Goal: Task Accomplishment & Management: Use online tool/utility

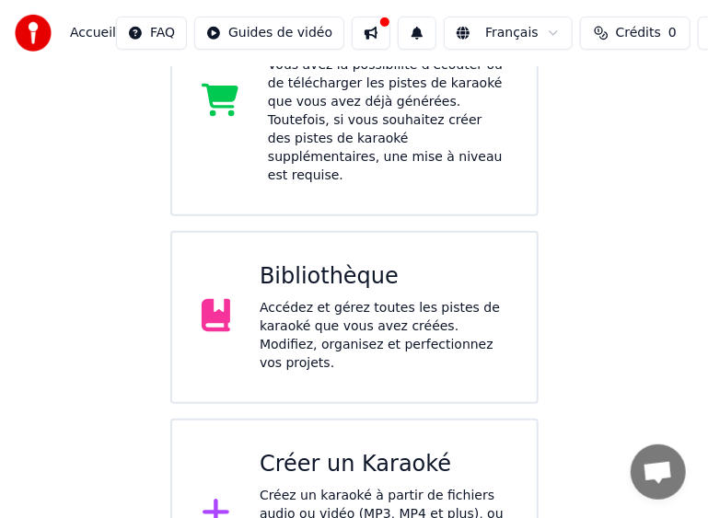
scroll to position [302, 0]
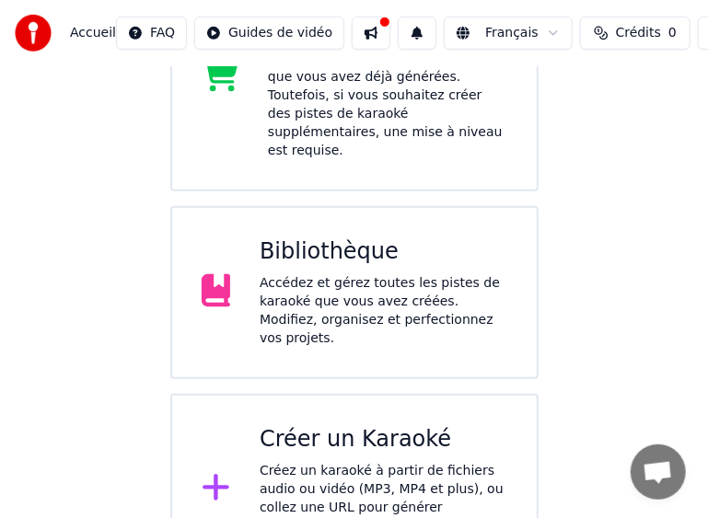
click at [368, 274] on div "Accédez et gérez toutes les pistes de karaoké que vous avez créées. Modifiez, o…" at bounding box center [384, 311] width 248 height 74
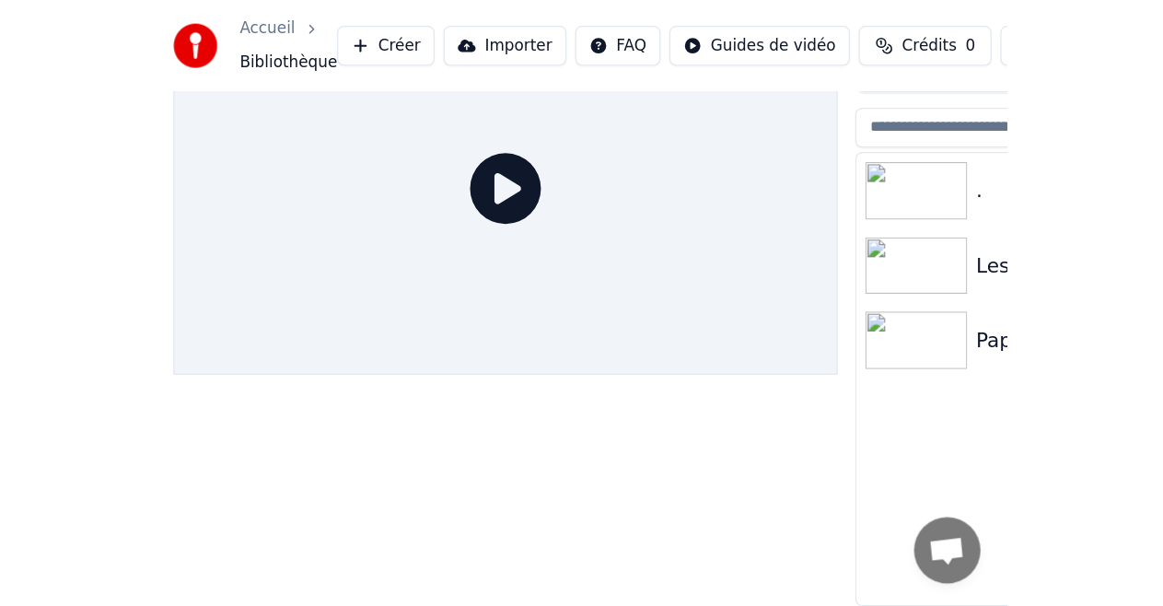
scroll to position [40, 0]
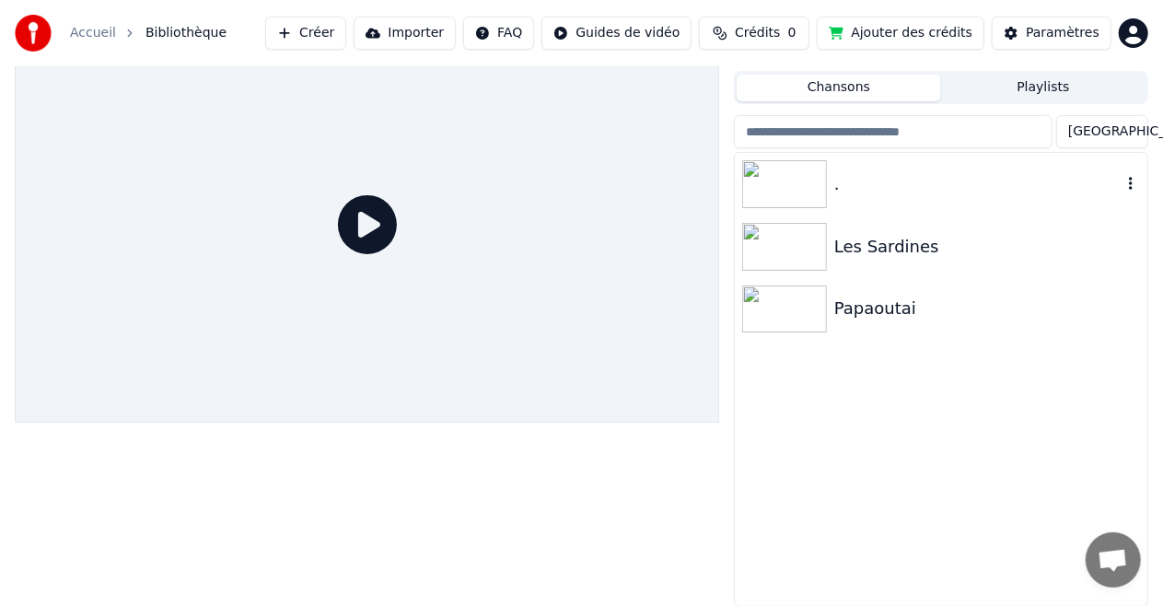
click at [858, 193] on div "." at bounding box center [977, 184] width 287 height 26
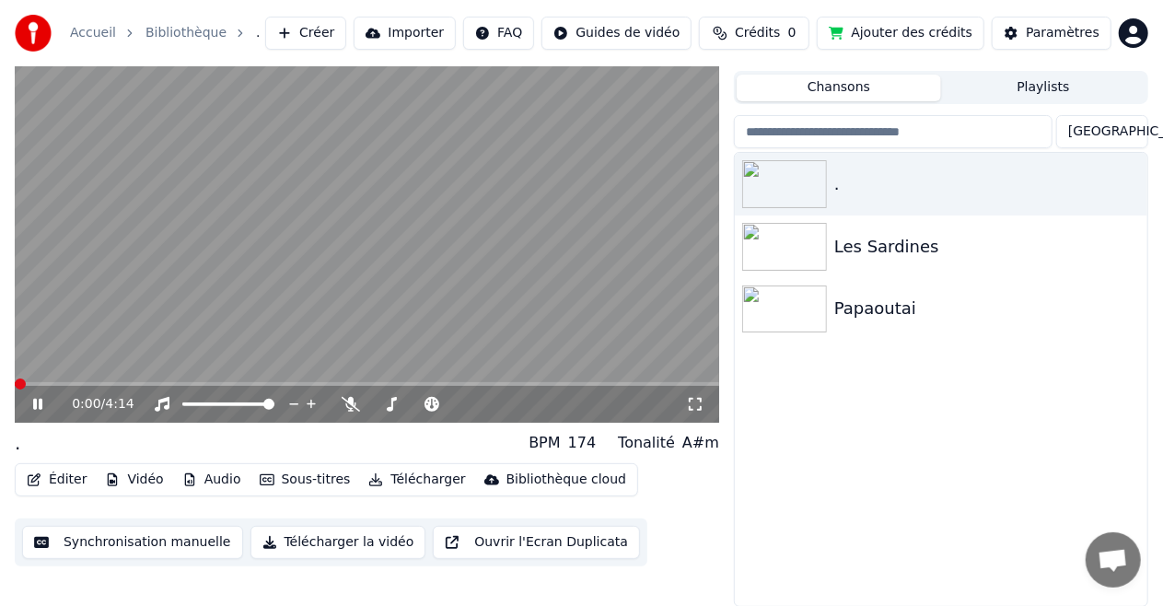
click at [536, 382] on span at bounding box center [367, 384] width 704 height 4
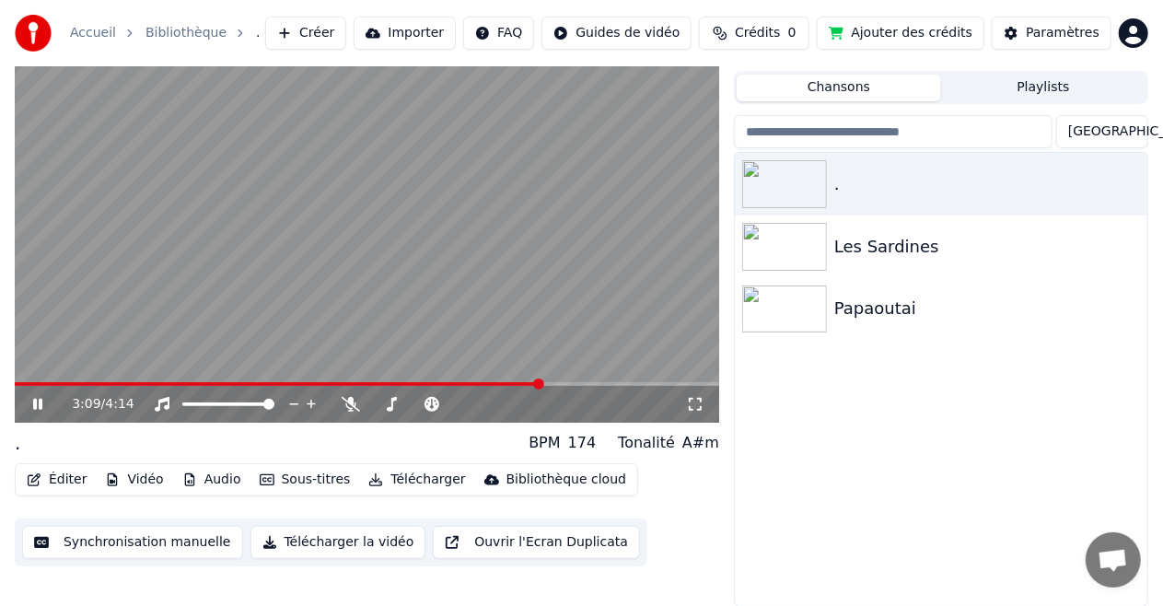
click at [529, 382] on span at bounding box center [278, 384] width 527 height 4
click at [72, 481] on button "Éditer" at bounding box center [56, 480] width 75 height 26
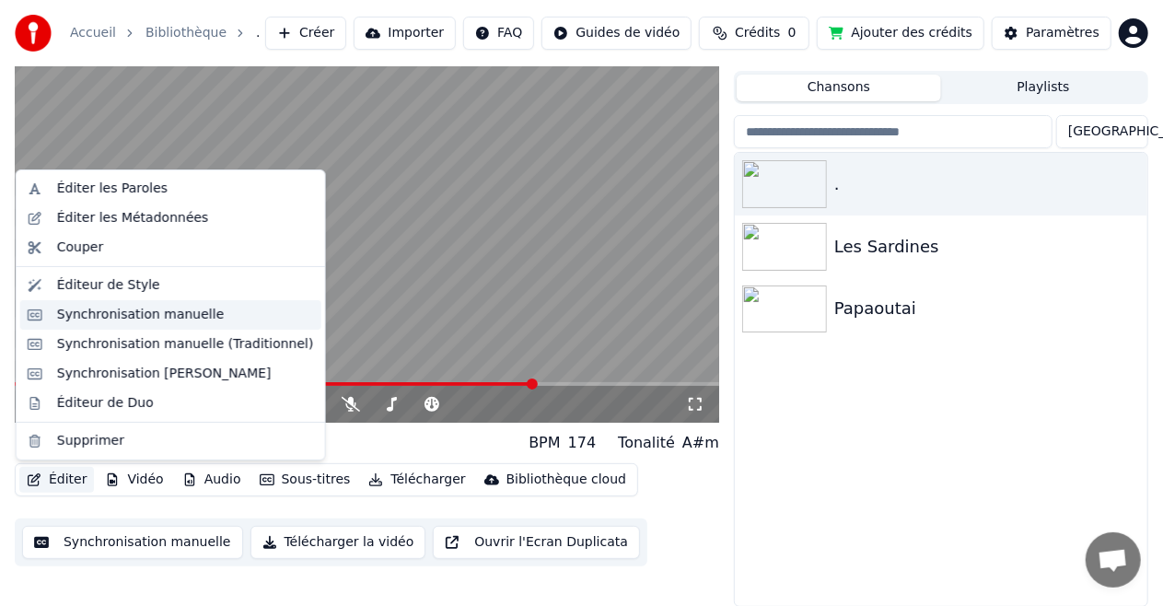
click at [217, 314] on div "Synchronisation manuelle" at bounding box center [185, 315] width 257 height 18
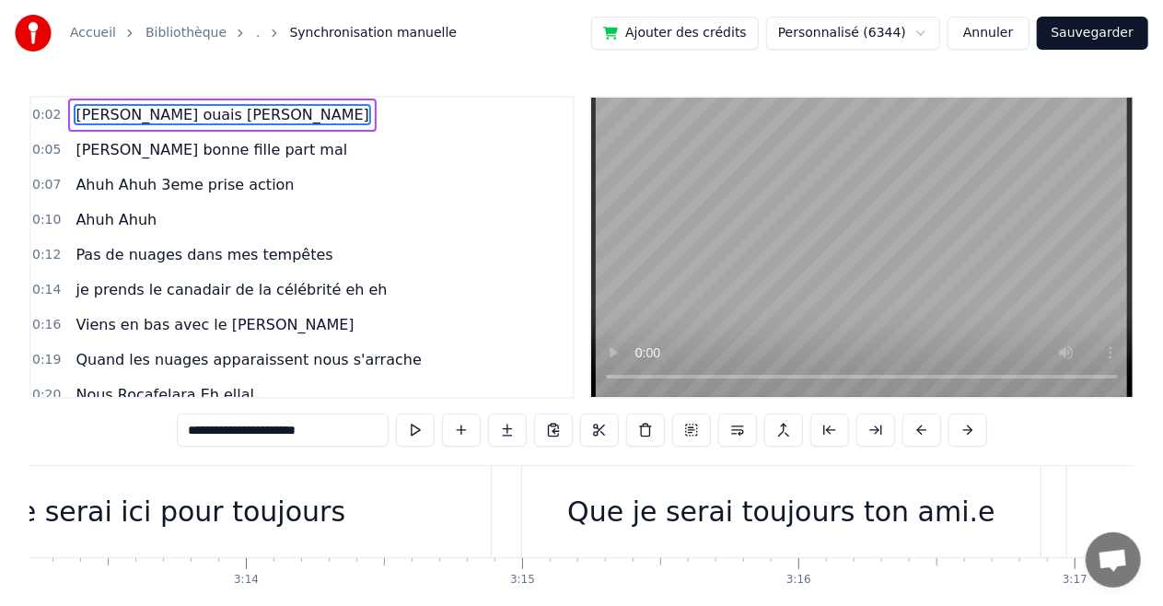
scroll to position [0, 52904]
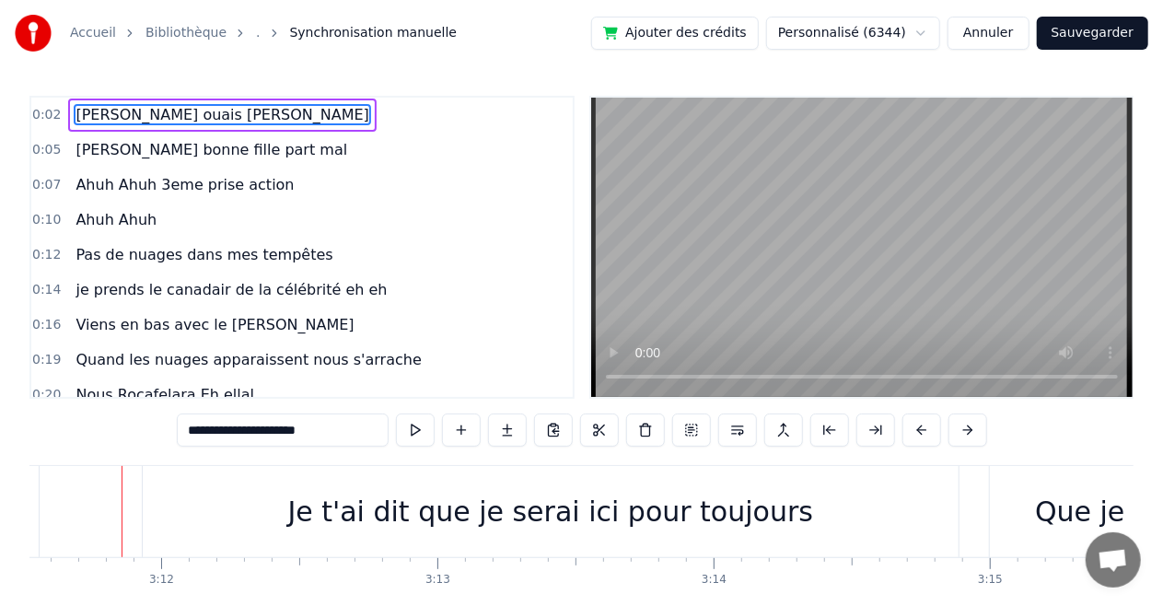
click at [872, 181] on video at bounding box center [861, 247] width 541 height 299
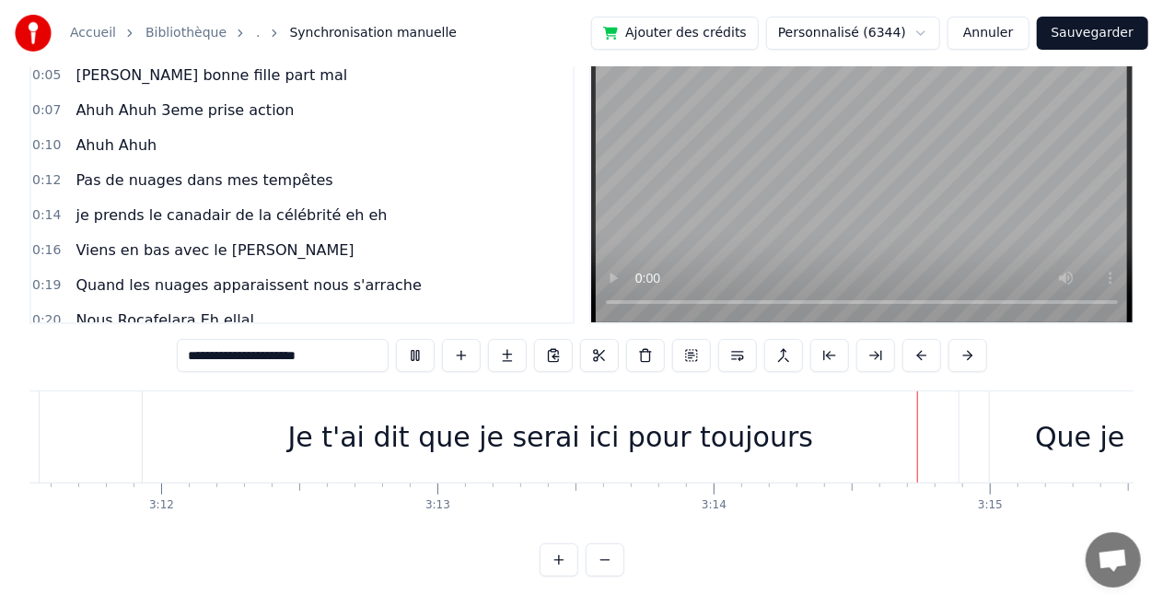
click at [700, 427] on div "Je t'ai dit que je serai ici pour toujours" at bounding box center [550, 436] width 526 height 41
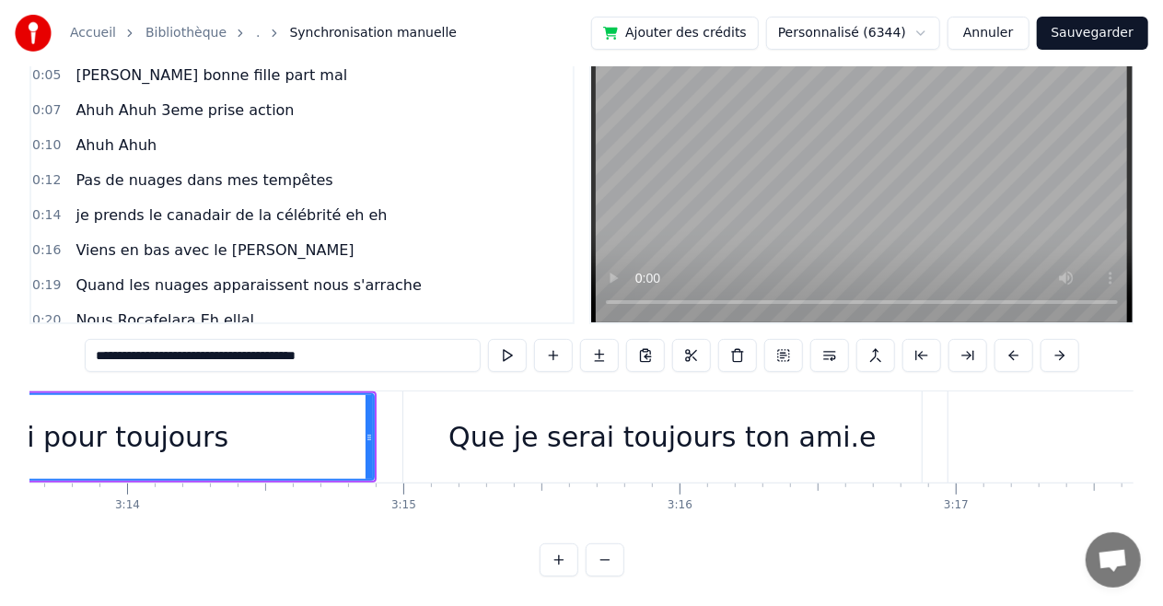
scroll to position [0, 53492]
click at [601, 422] on div "Que je serai toujours ton ami.e" at bounding box center [661, 436] width 428 height 41
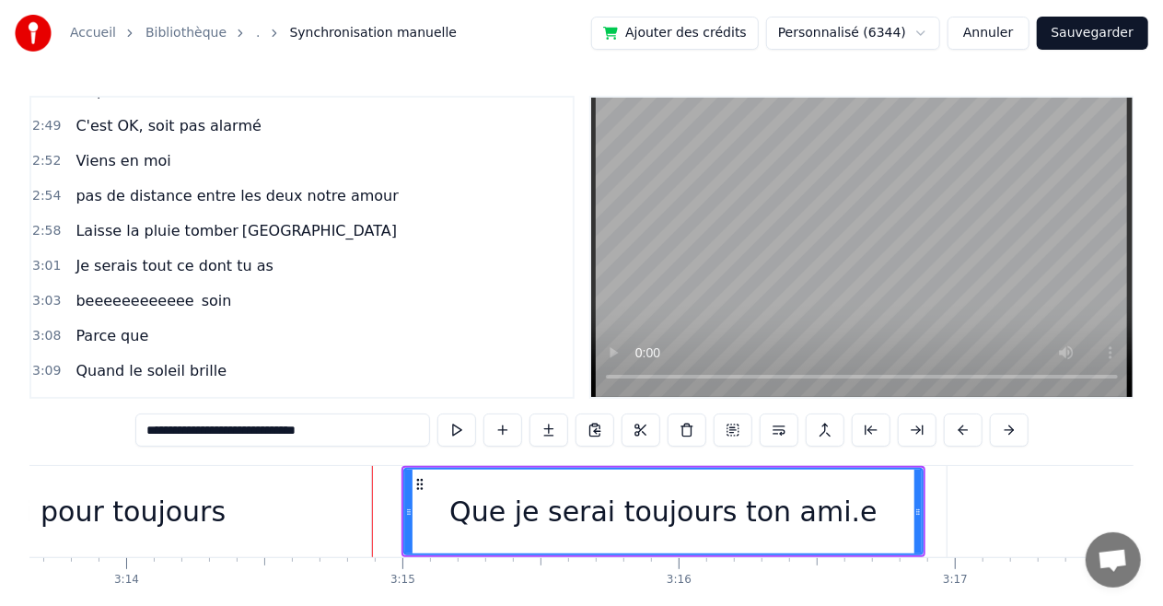
scroll to position [2446, 0]
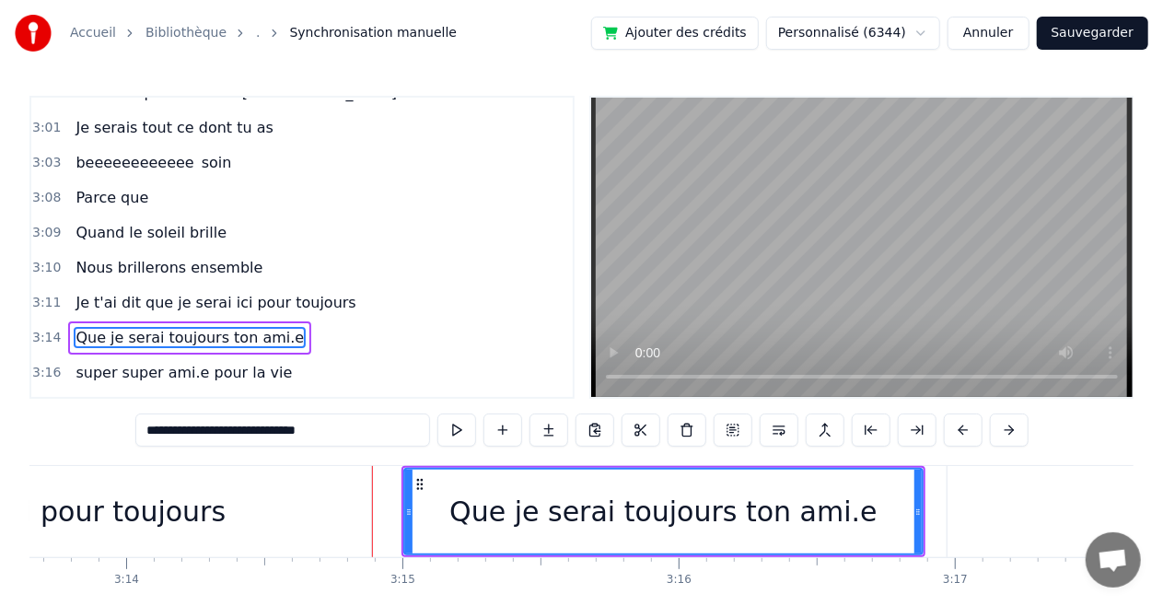
click at [219, 257] on span "Nous brillerons ensemble" at bounding box center [169, 267] width 191 height 21
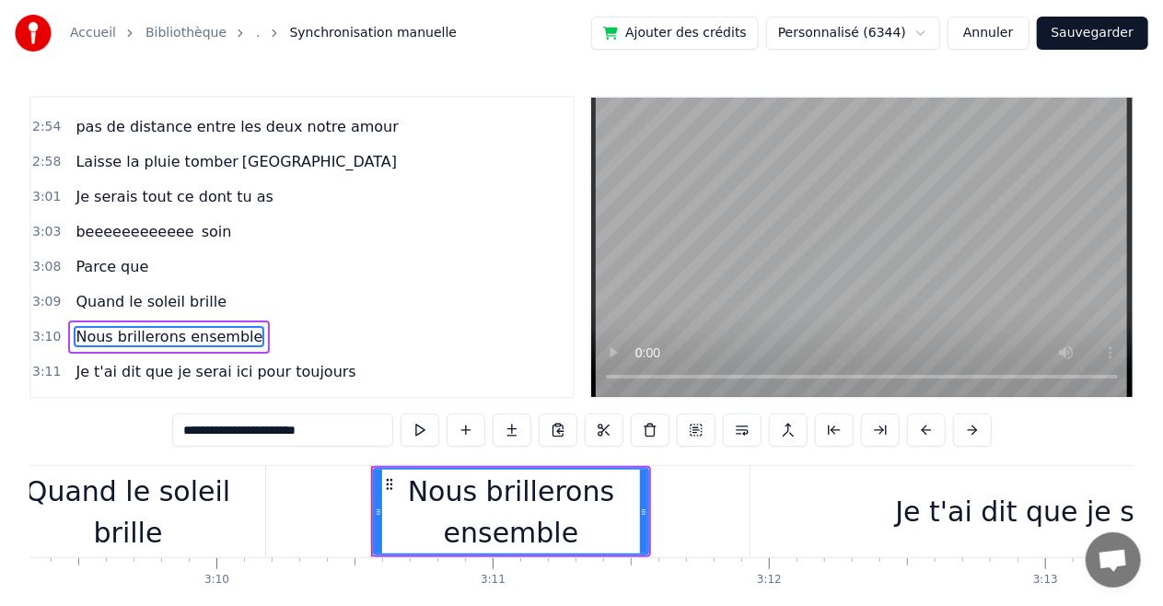
scroll to position [0, 52294]
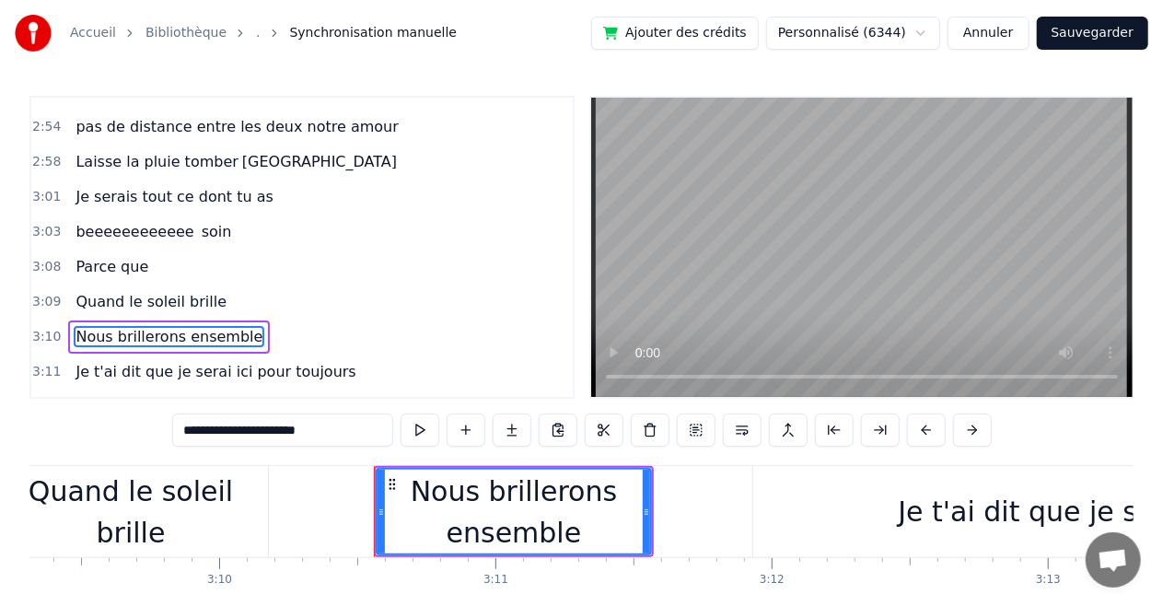
click at [133, 291] on span "Quand le soleil brille" at bounding box center [151, 301] width 155 height 21
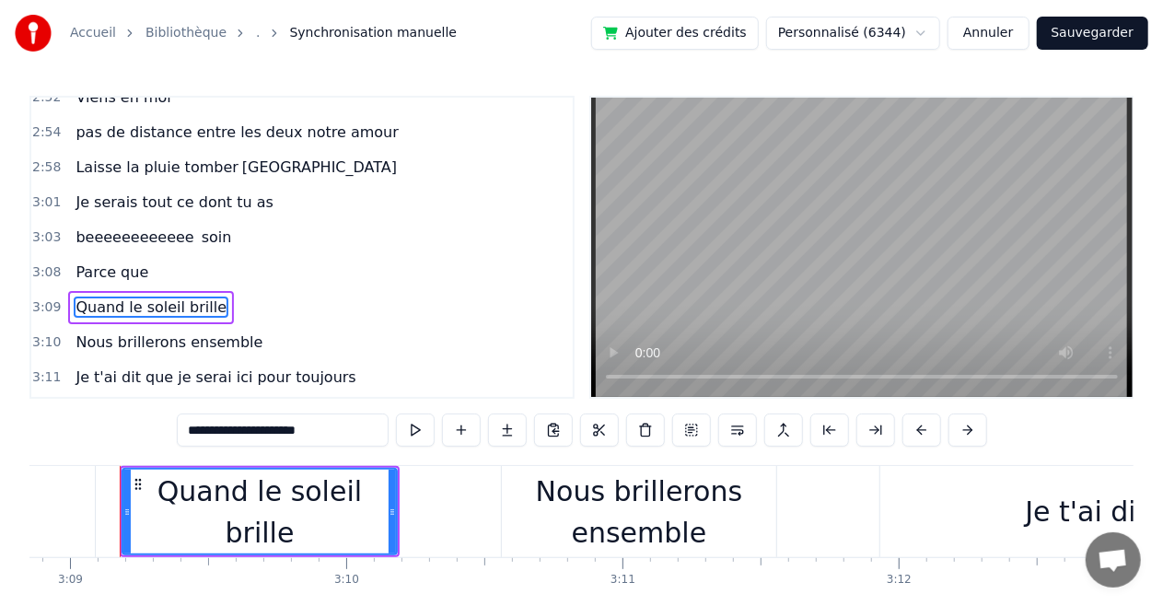
scroll to position [0, 52165]
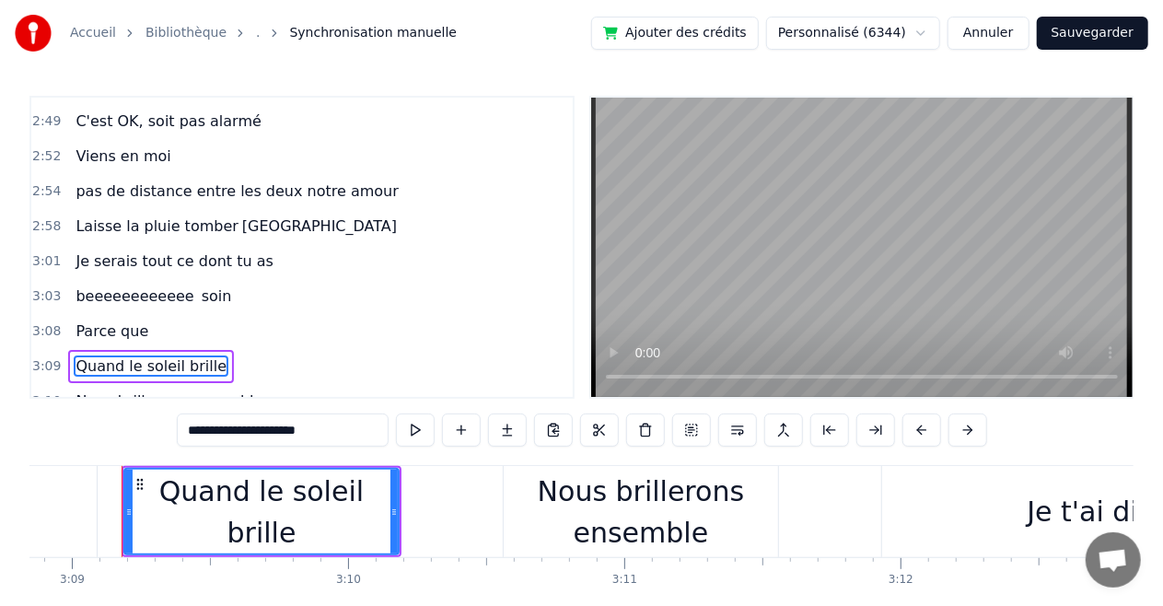
click at [134, 285] on span "beeeeeeeeeeee" at bounding box center [135, 295] width 122 height 21
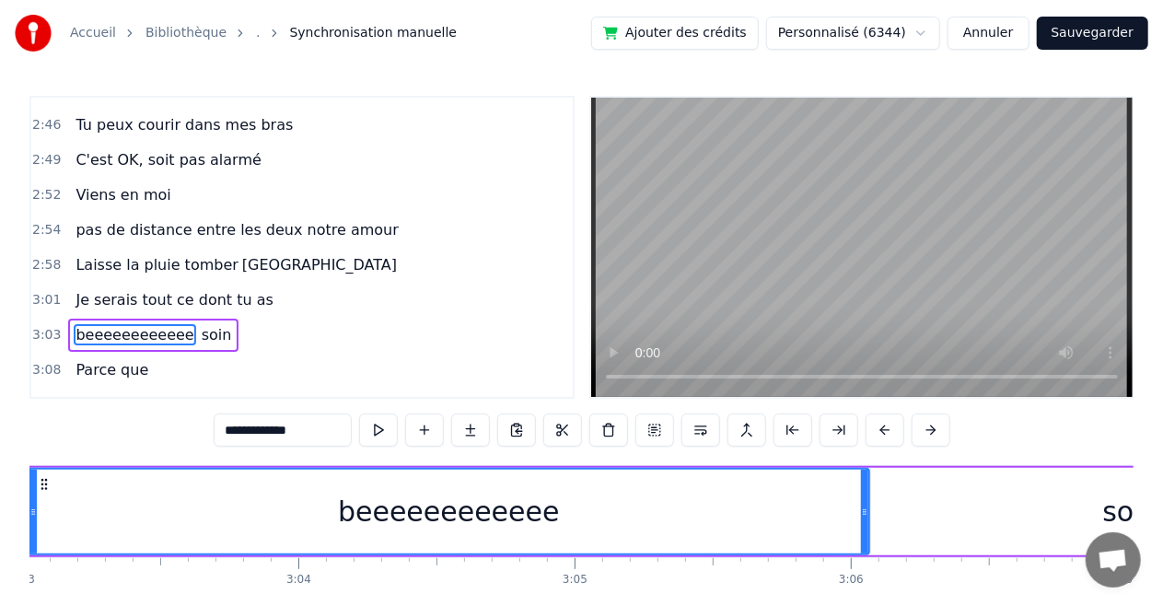
scroll to position [0, 50462]
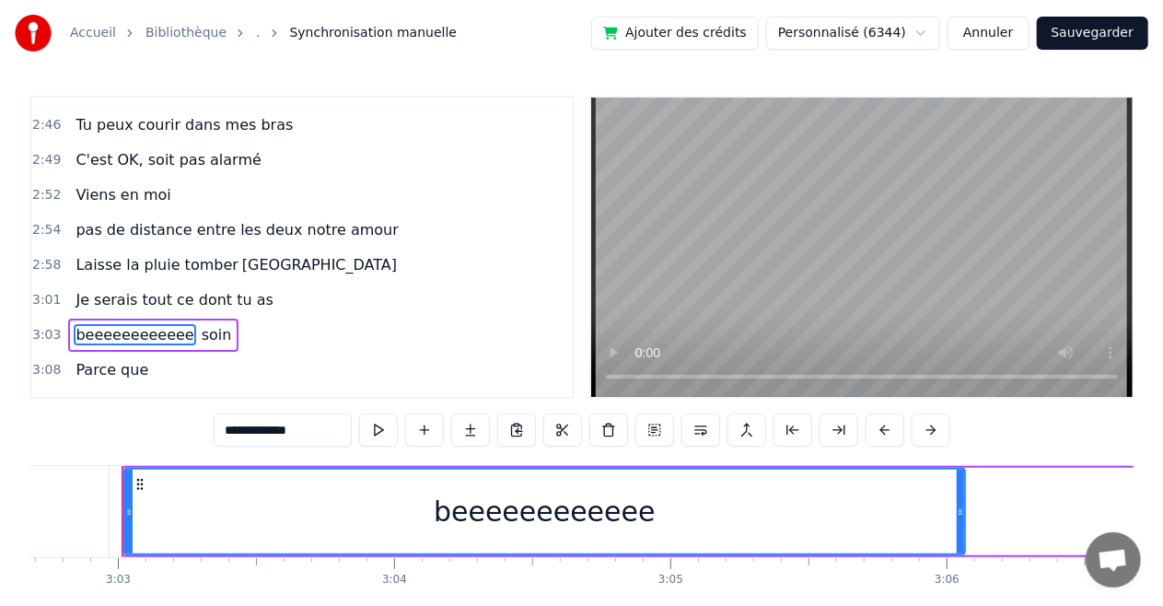
click at [123, 359] on span "Parce que" at bounding box center [112, 369] width 76 height 21
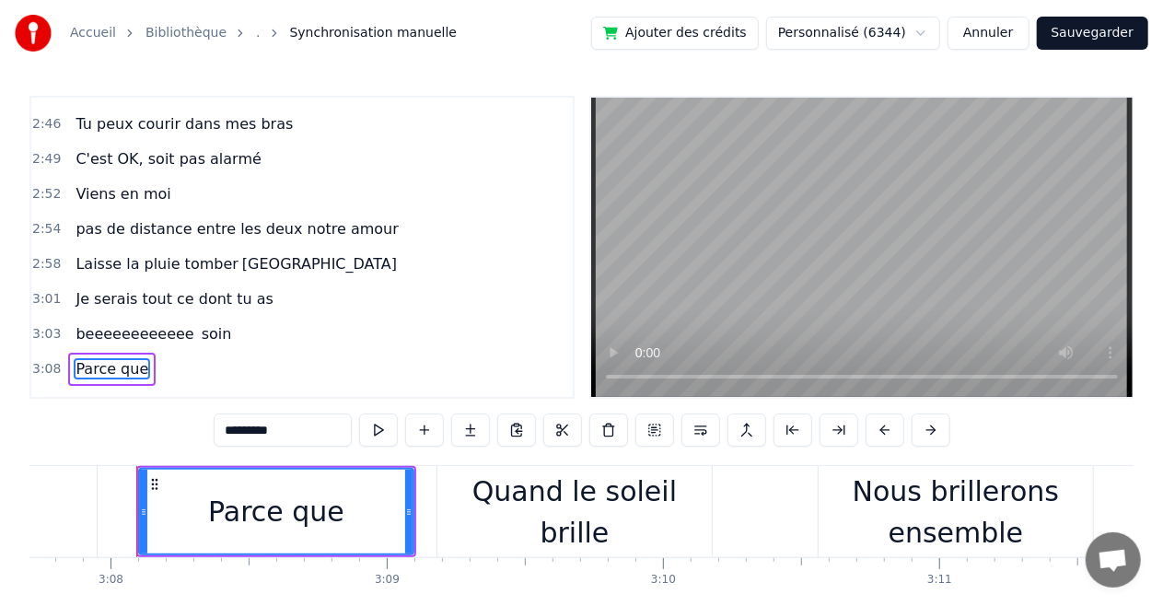
scroll to position [0, 51865]
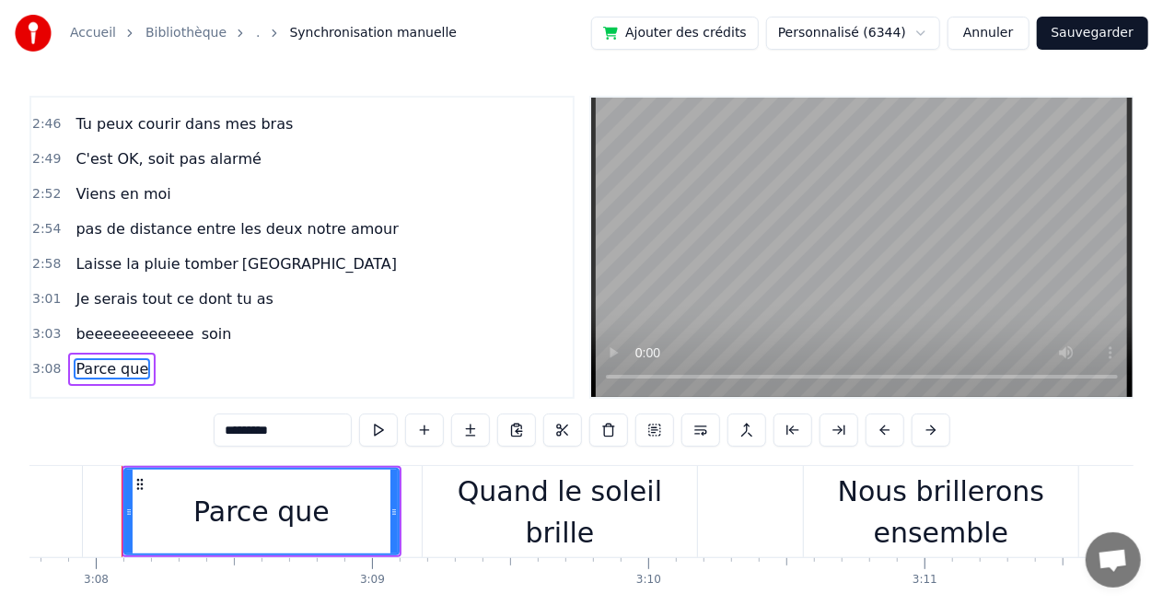
click at [151, 393] on span "Quand le soleil brille" at bounding box center [151, 403] width 155 height 21
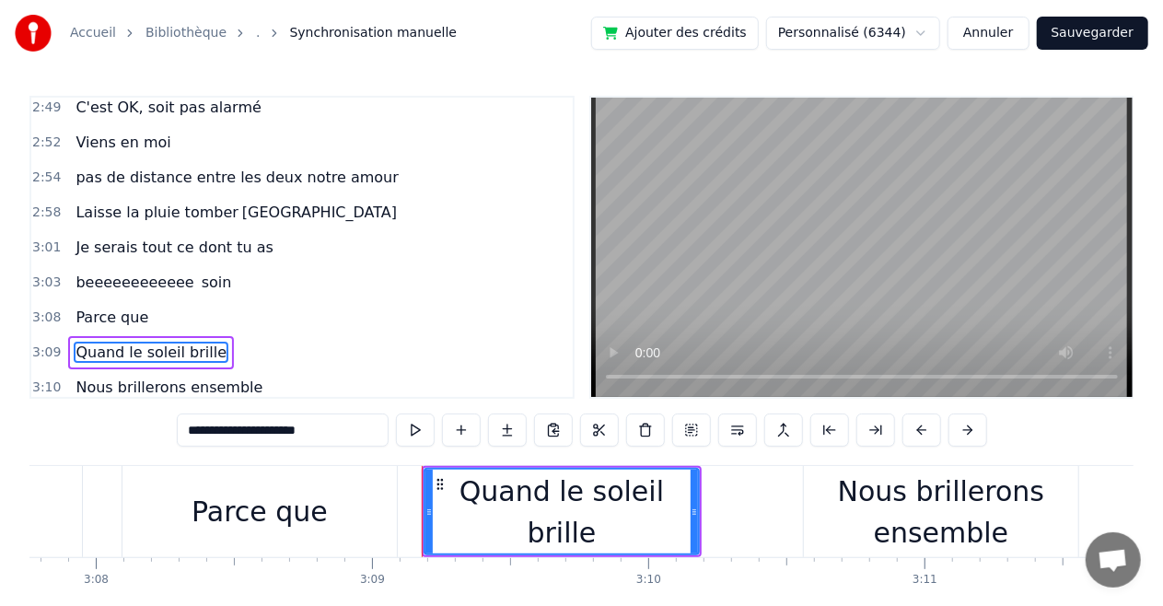
scroll to position [2342, 0]
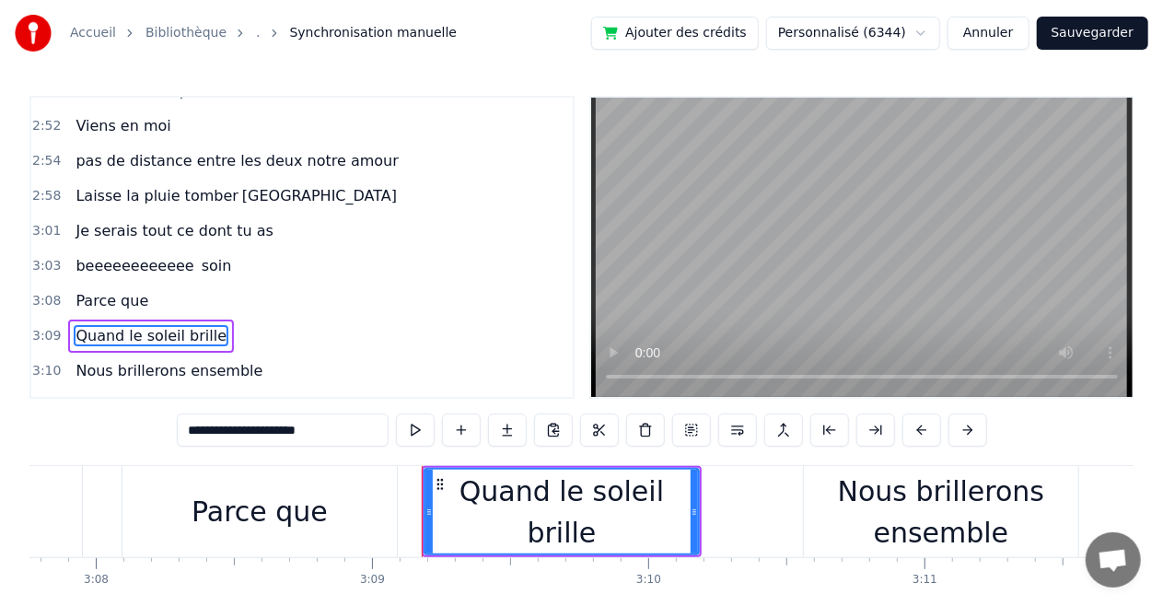
click at [193, 360] on span "Nous brillerons ensemble" at bounding box center [169, 370] width 191 height 21
type input "**********"
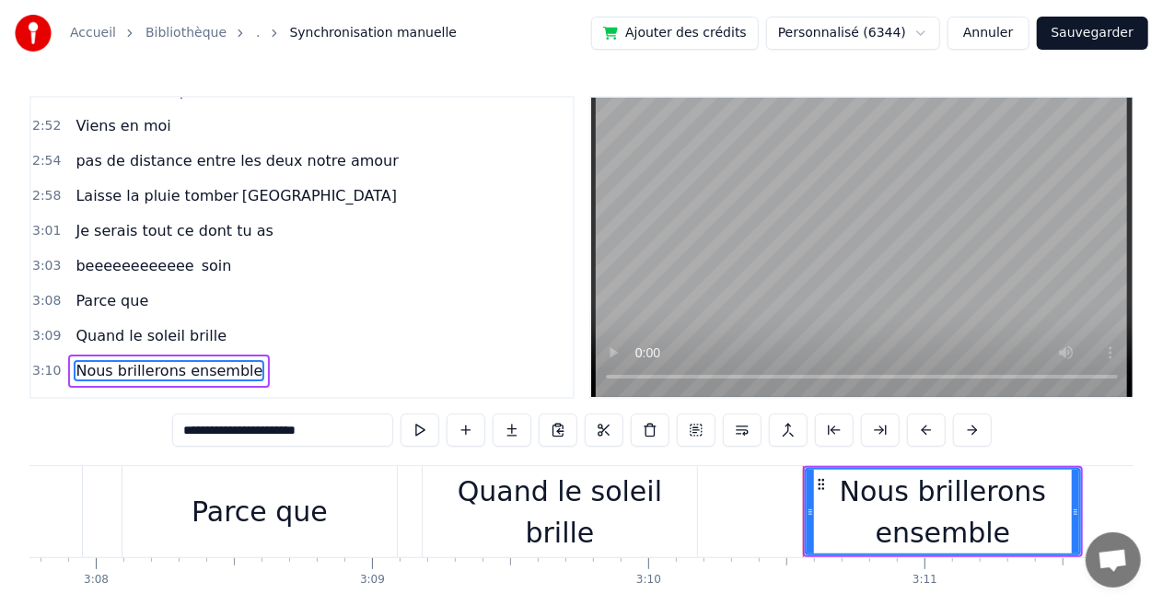
scroll to position [2376, 0]
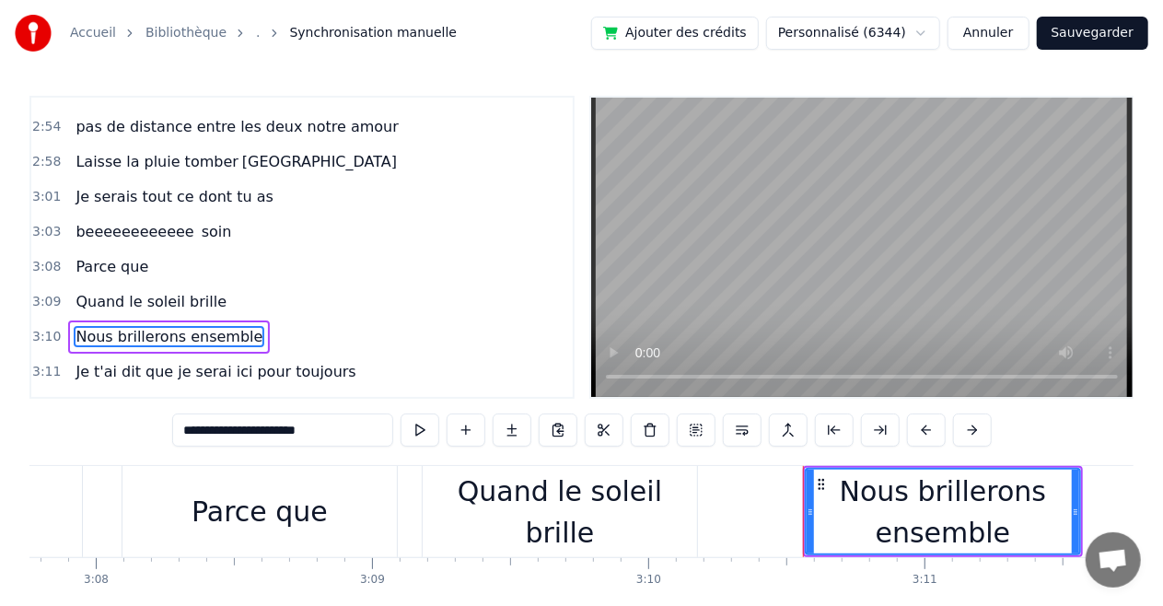
click at [264, 419] on input "**********" at bounding box center [282, 429] width 221 height 33
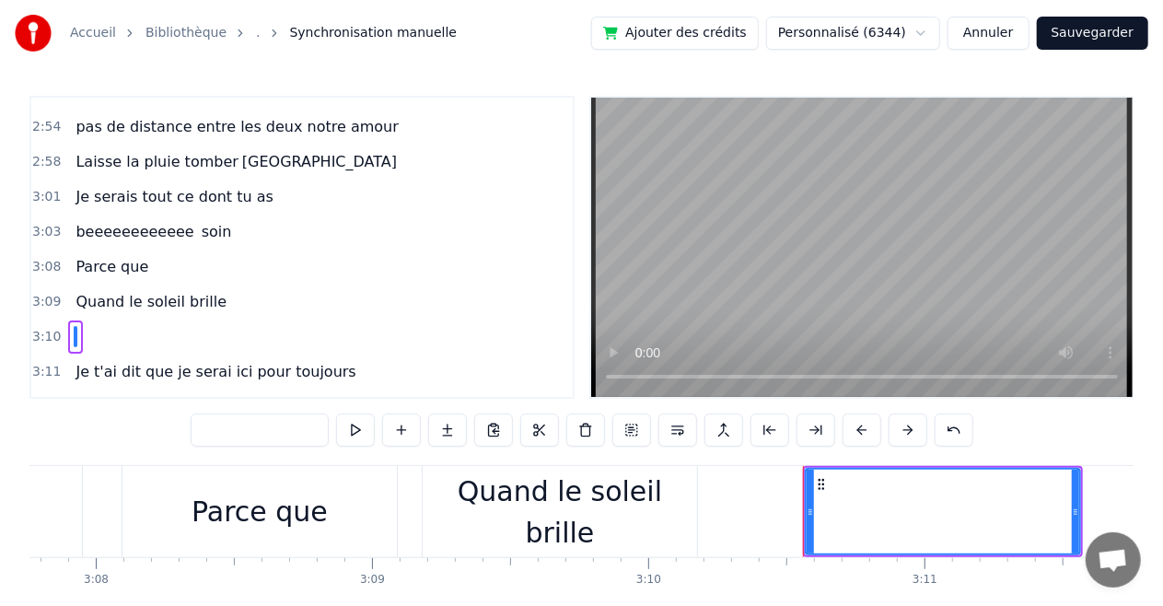
click at [848, 501] on div at bounding box center [943, 512] width 273 height 84
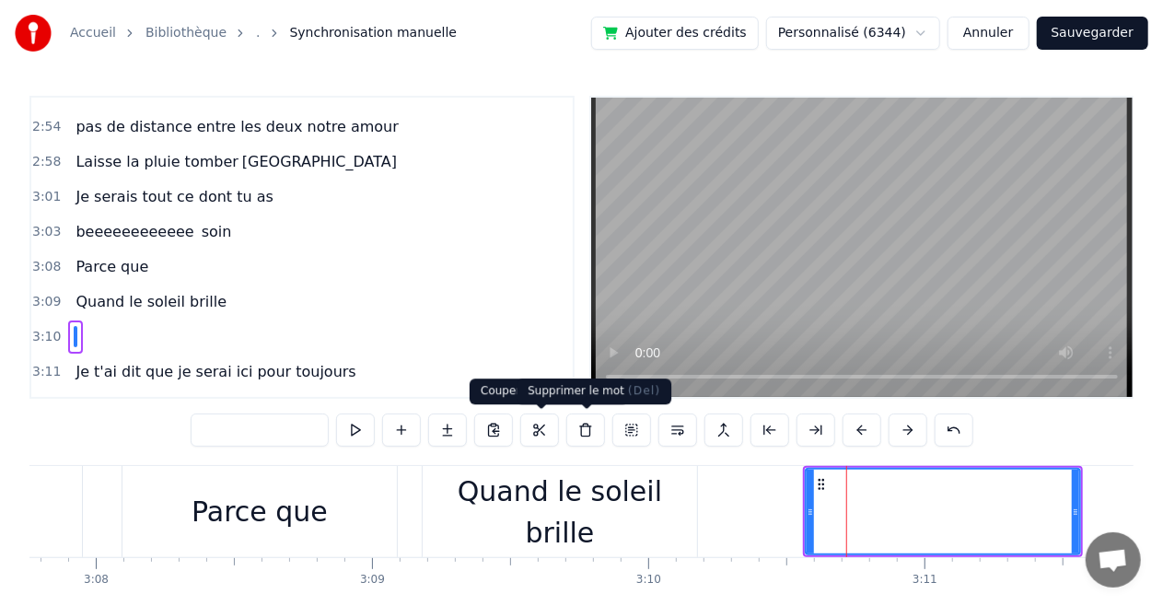
click at [588, 429] on button at bounding box center [585, 429] width 39 height 33
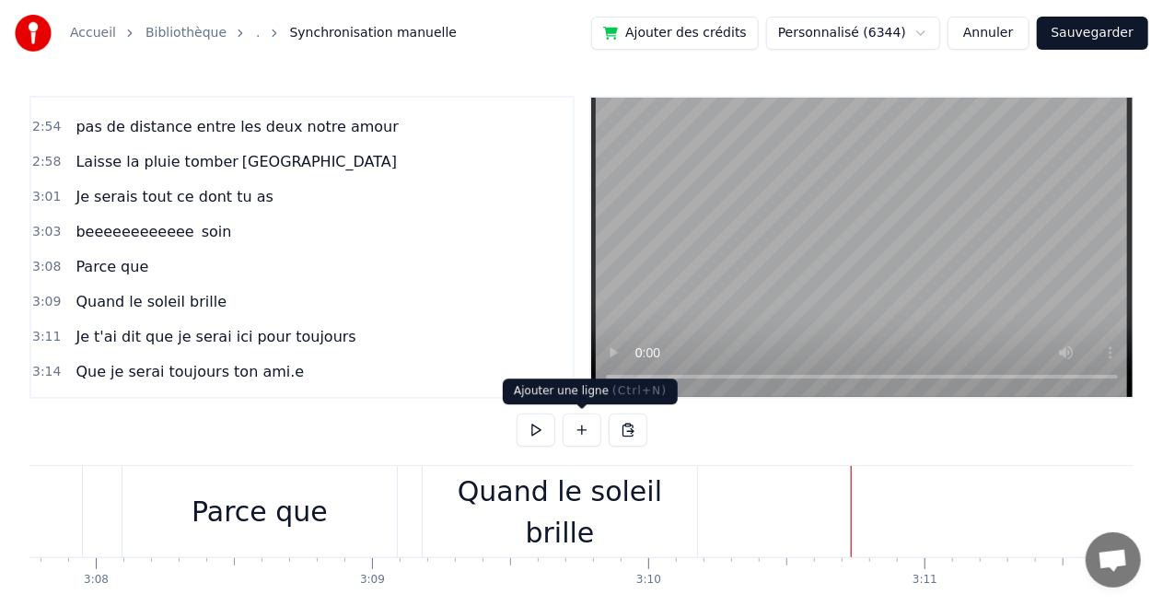
click at [577, 429] on button at bounding box center [582, 429] width 39 height 33
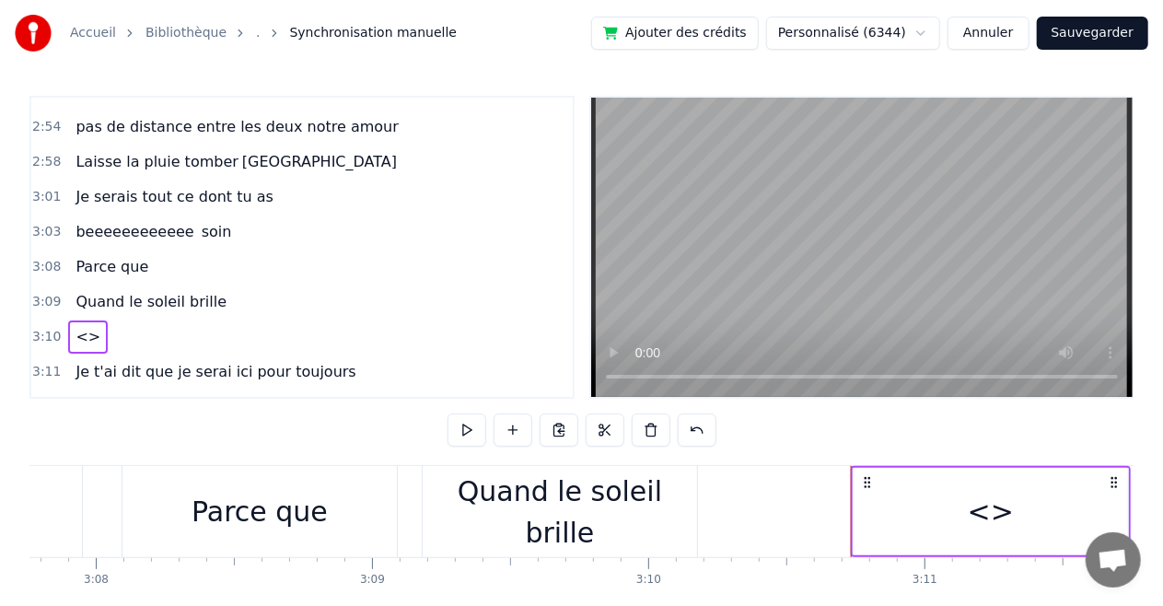
click at [977, 506] on div "<>" at bounding box center [991, 511] width 46 height 41
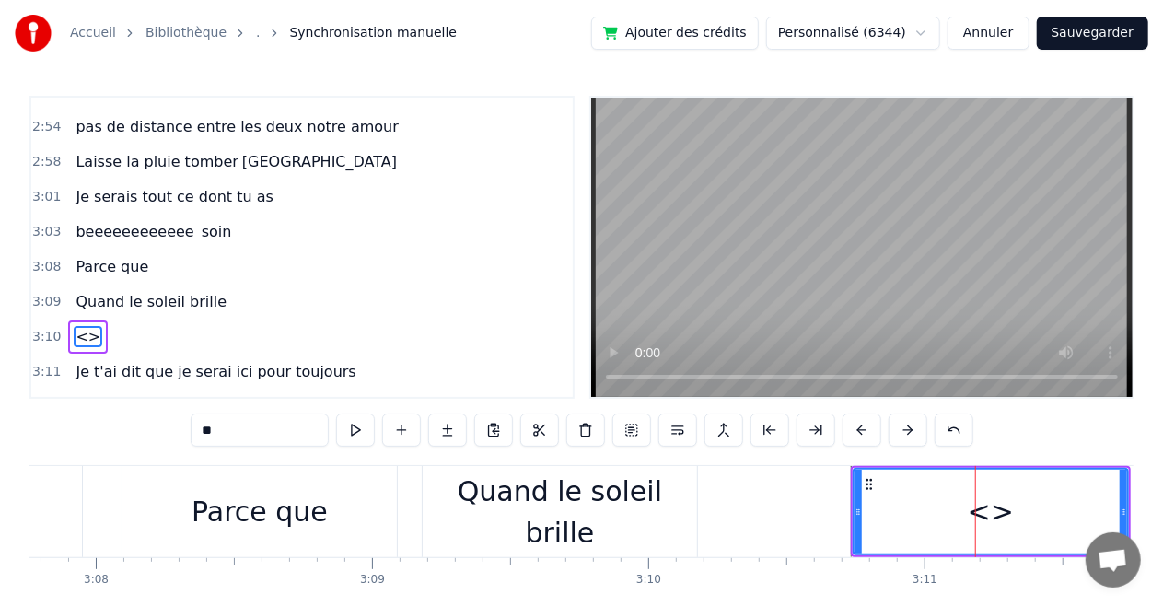
drag, startPoint x: 272, startPoint y: 433, endPoint x: 0, endPoint y: 494, distance: 278.3
click at [0, 494] on div "Accueil Bibliothèque . Synchronisation manuelle Ajouter des crédits Personnalis…" at bounding box center [581, 325] width 1163 height 651
paste input "**********"
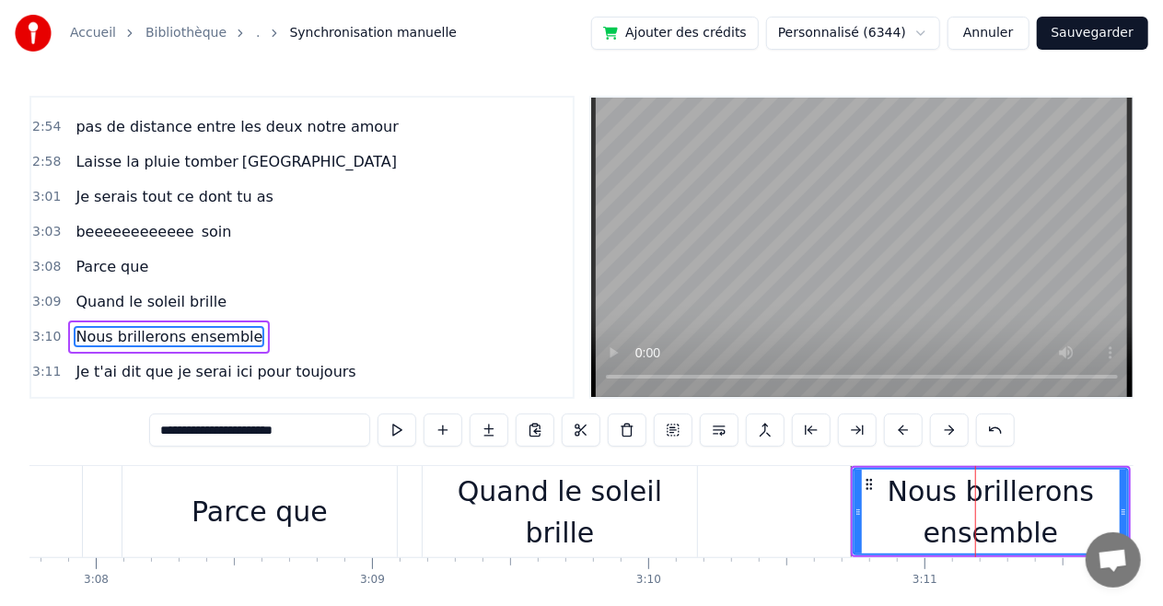
type input "**********"
click at [125, 435] on div "0:02 [PERSON_NAME] ouais [PERSON_NAME] 0:05 Ahuh Ahuh bonne fille part mal 0:07…" at bounding box center [581, 373] width 1104 height 555
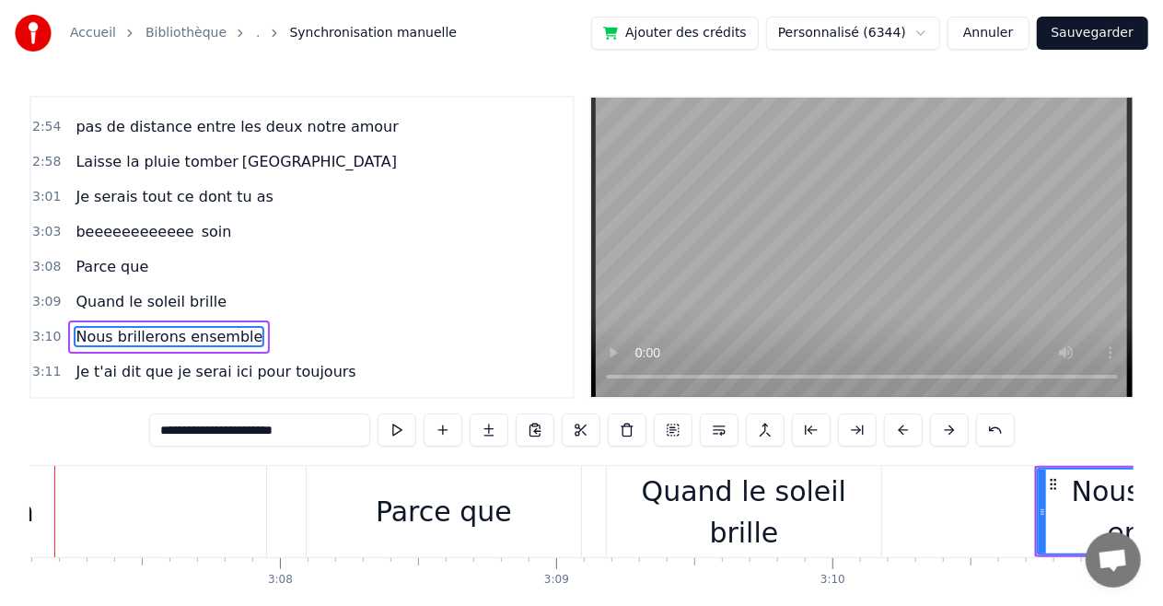
scroll to position [0, 51613]
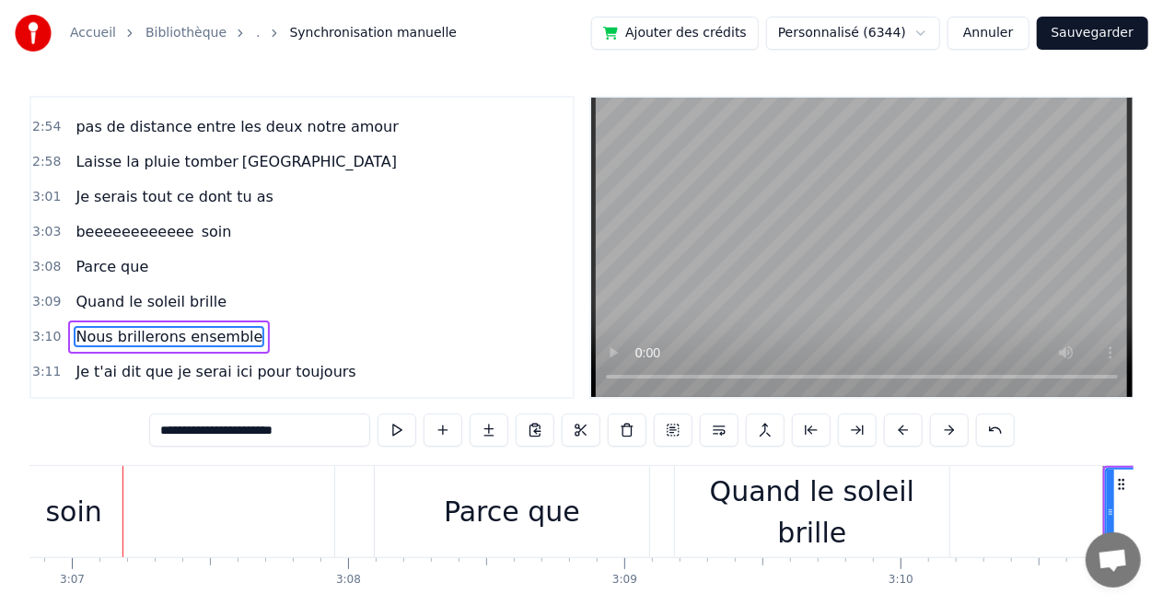
click at [901, 270] on video at bounding box center [861, 247] width 541 height 299
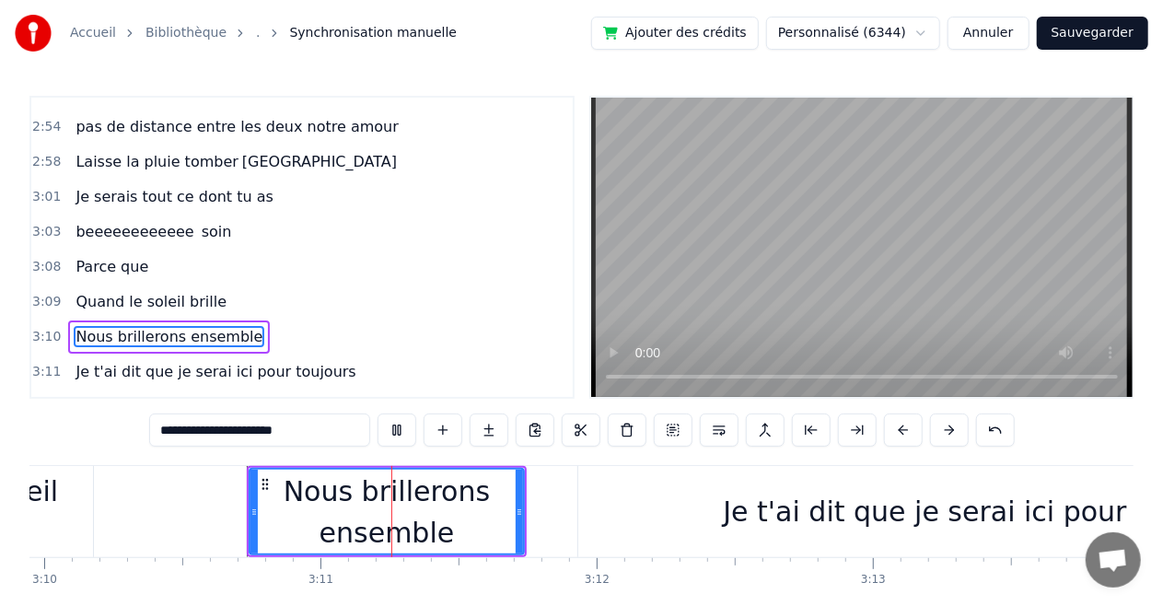
scroll to position [0, 52553]
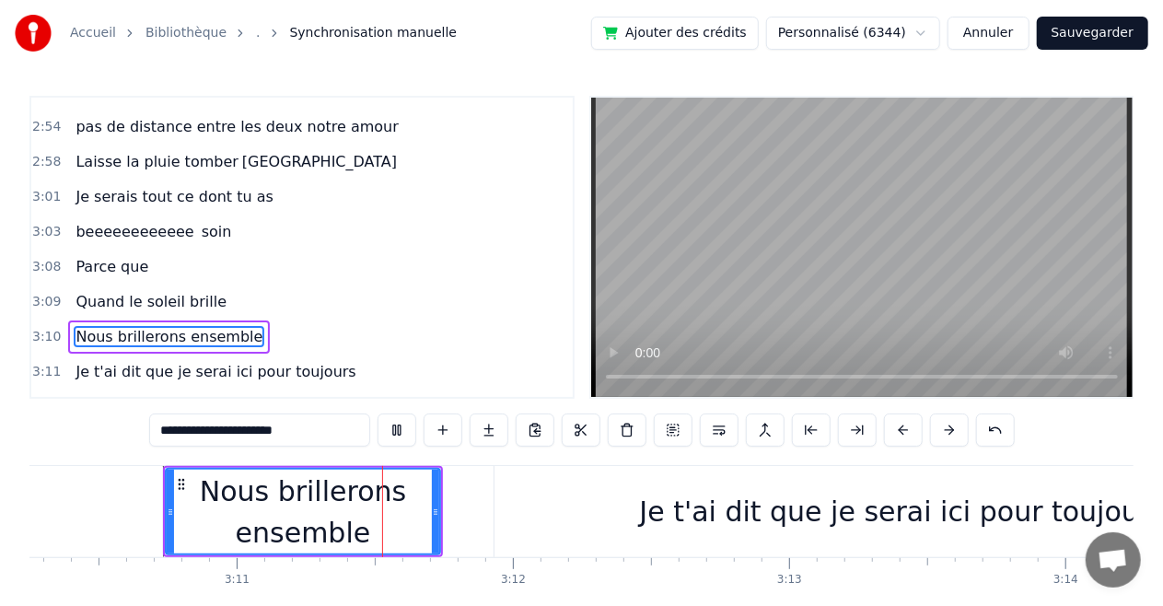
drag, startPoint x: 901, startPoint y: 270, endPoint x: 897, endPoint y: 257, distance: 13.4
click at [897, 257] on video at bounding box center [861, 247] width 541 height 299
click at [254, 515] on div "Nous brillerons ensemble" at bounding box center [303, 512] width 273 height 83
click at [88, 326] on span "Nous brillerons ensemble" at bounding box center [169, 336] width 191 height 21
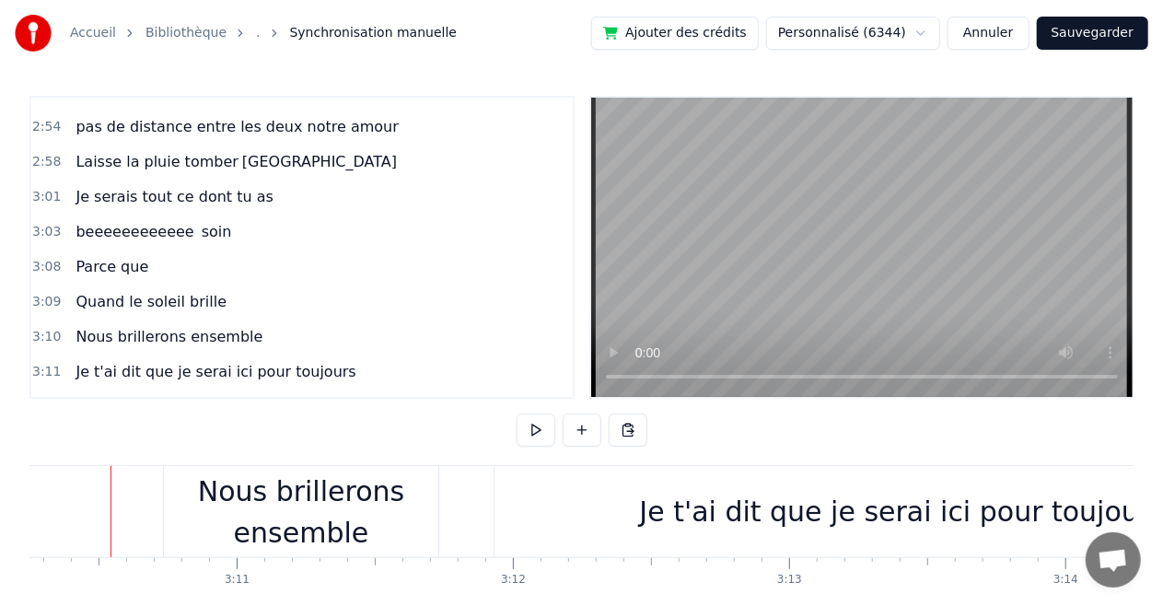
scroll to position [0, 52542]
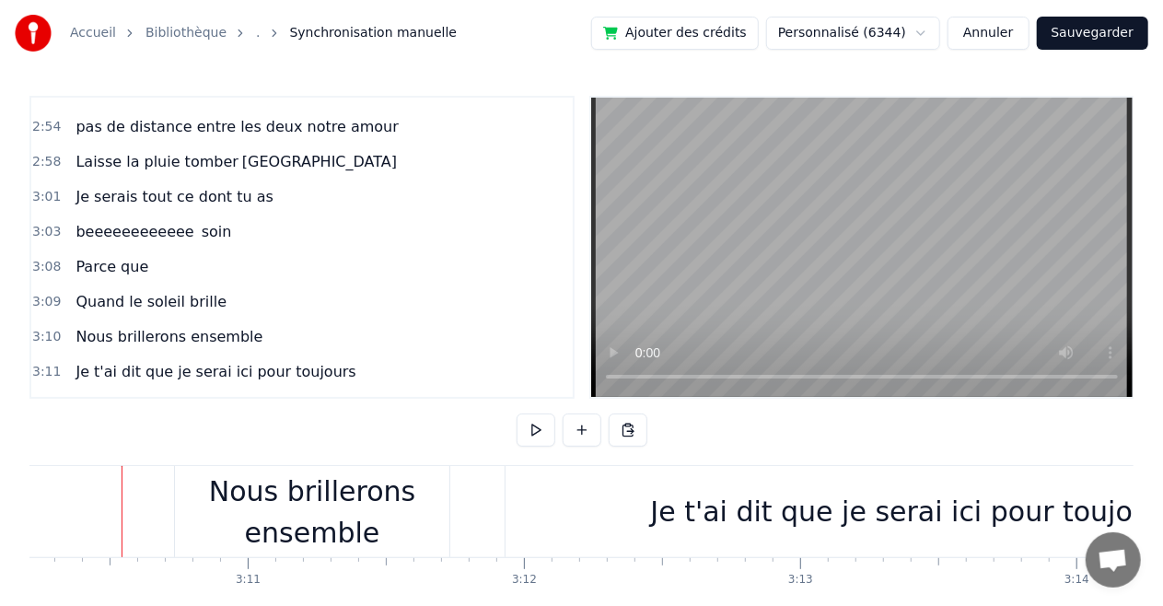
click at [284, 517] on div "Nous brillerons ensemble" at bounding box center [312, 512] width 274 height 83
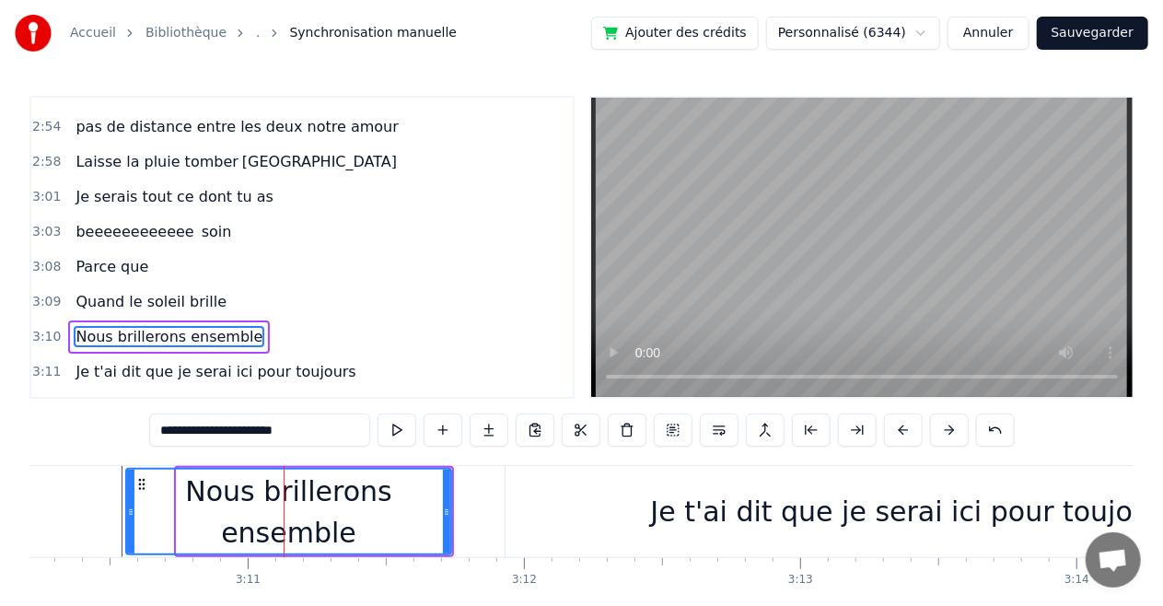
drag, startPoint x: 182, startPoint y: 514, endPoint x: 131, endPoint y: 516, distance: 51.6
click at [131, 516] on icon at bounding box center [130, 512] width 7 height 15
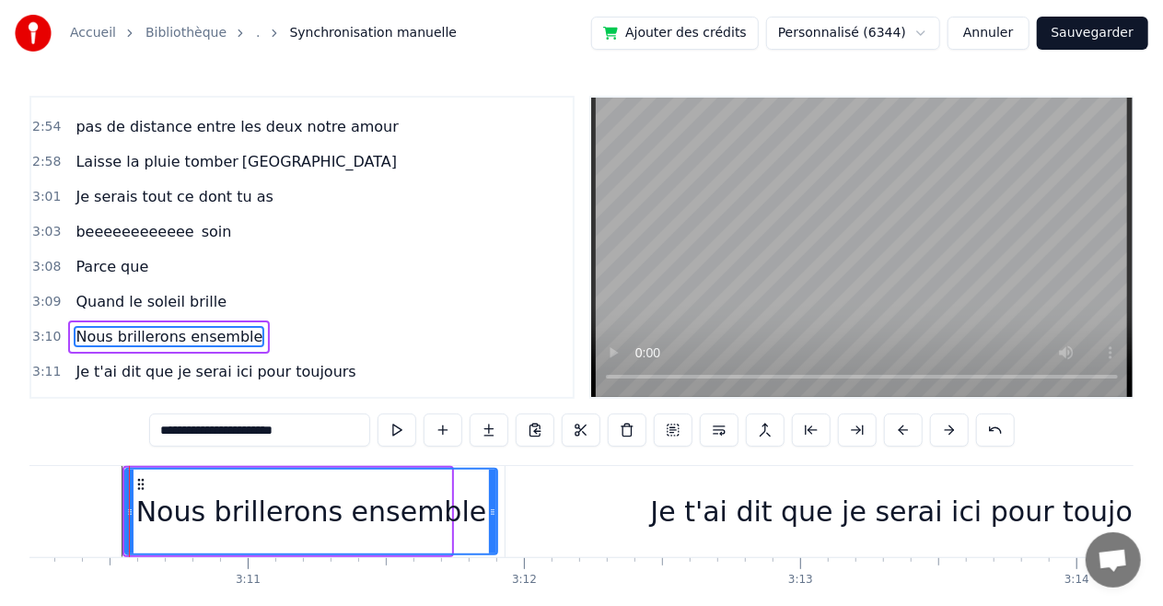
drag, startPoint x: 447, startPoint y: 509, endPoint x: 494, endPoint y: 525, distance: 48.6
click at [494, 525] on div at bounding box center [492, 512] width 7 height 84
click at [157, 361] on span "Je t'ai dit que je serai ici pour toujours" at bounding box center [216, 371] width 284 height 21
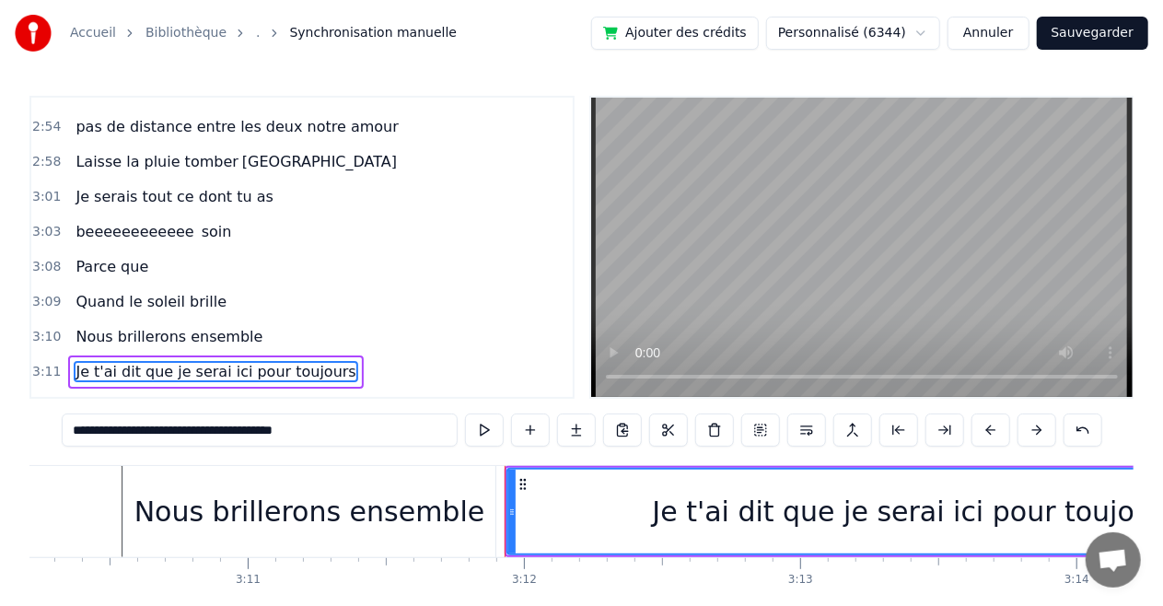
scroll to position [2411, 0]
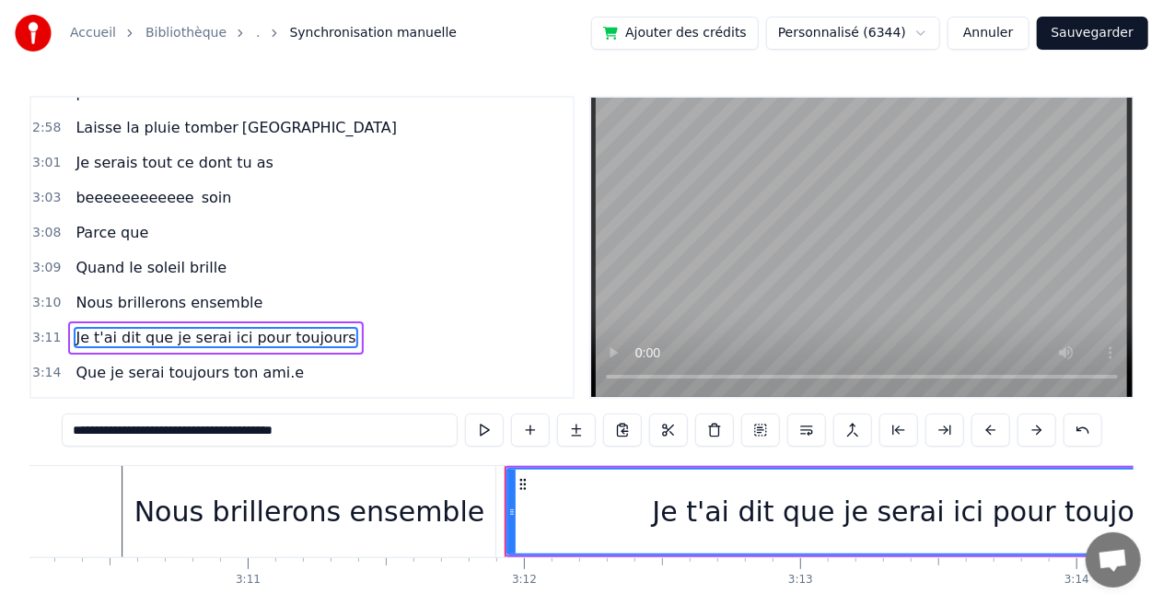
click at [208, 362] on span "Que je serai toujours ton ami.e" at bounding box center [190, 372] width 232 height 21
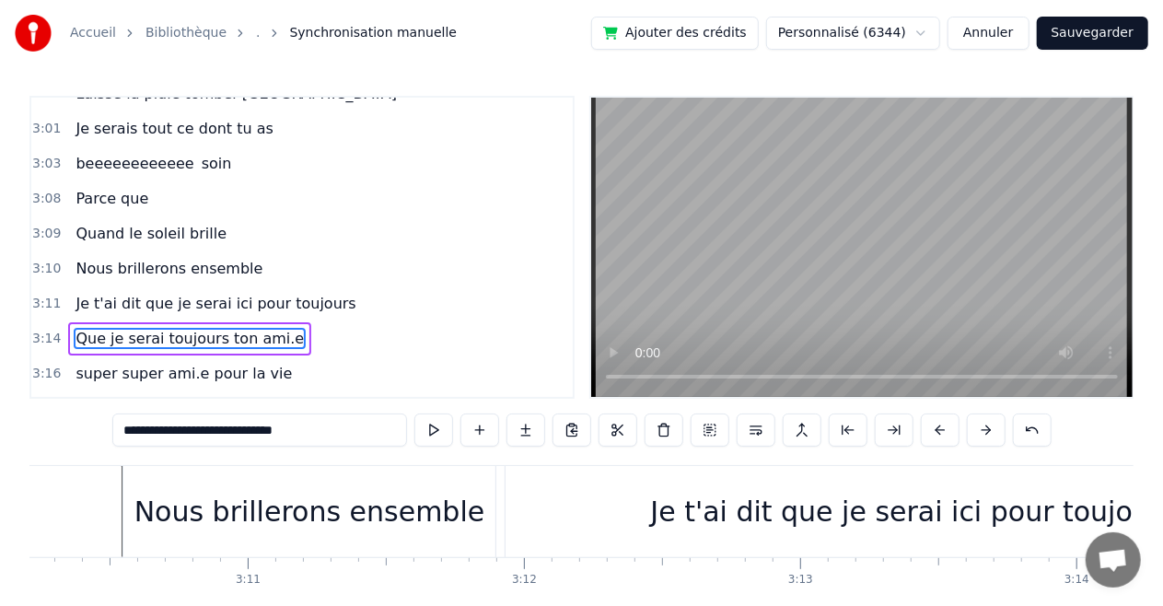
scroll to position [2446, 0]
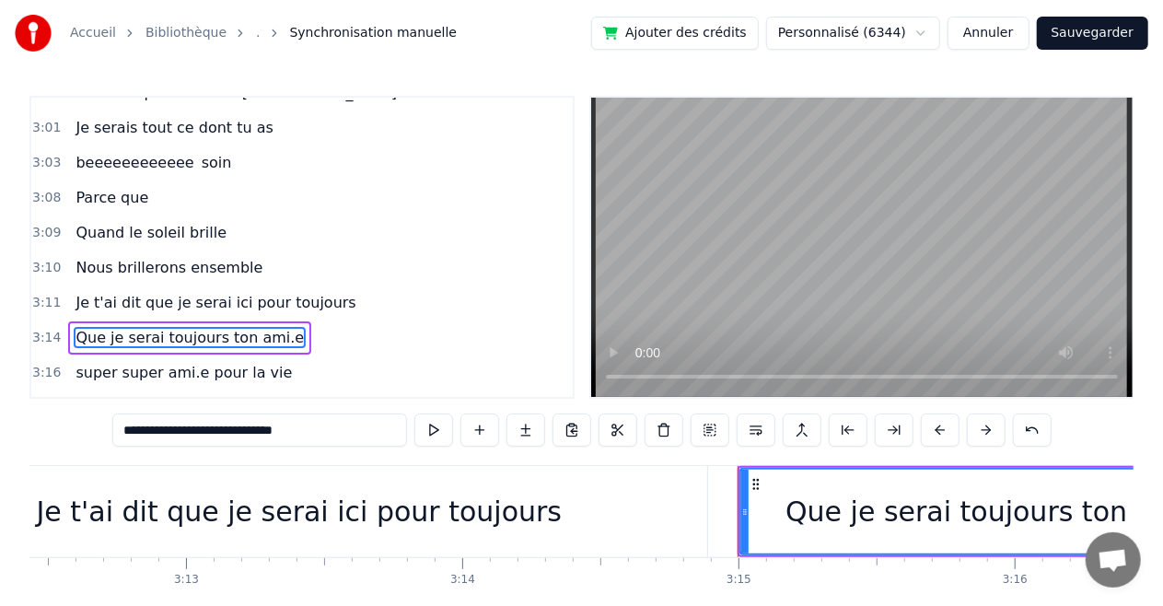
click at [197, 397] on span "Maintenant qu'il pleut plus que jamais" at bounding box center [216, 407] width 285 height 21
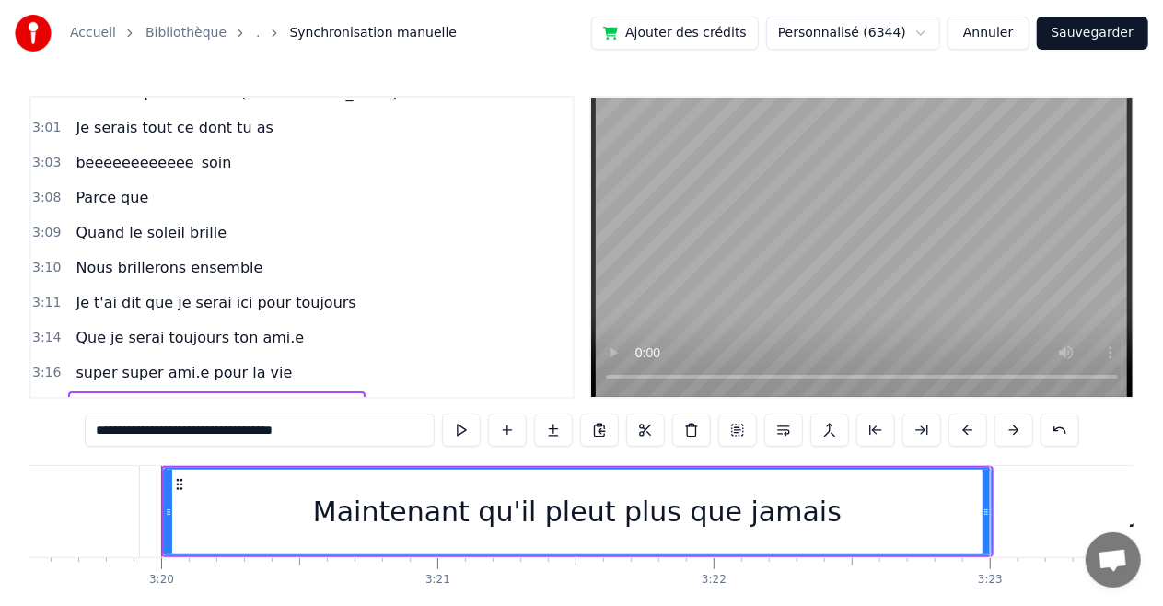
scroll to position [0, 55154]
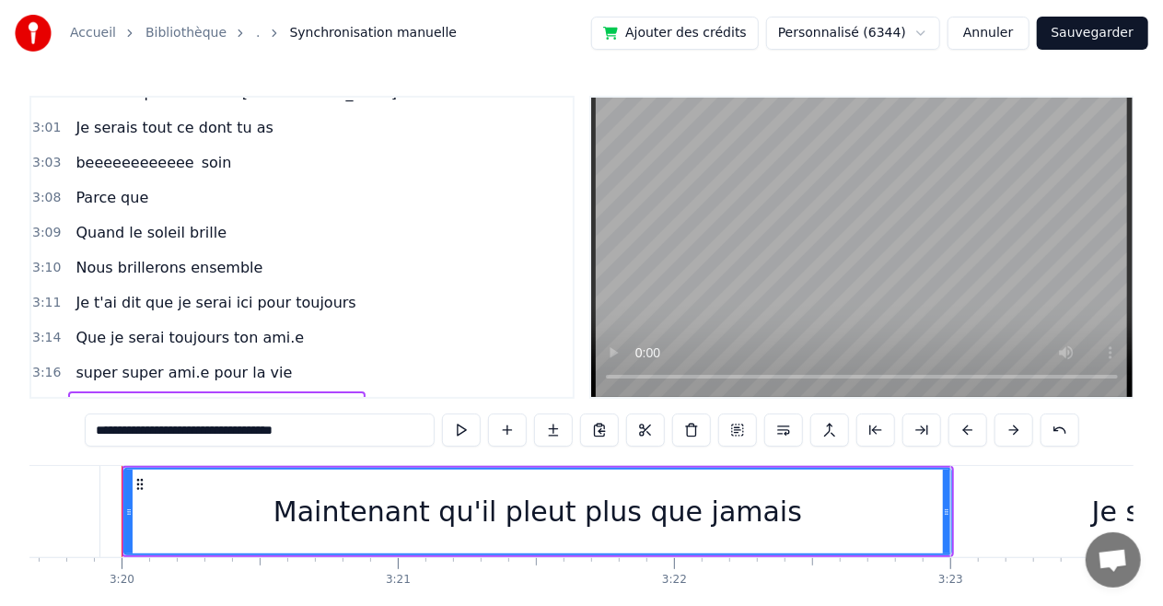
click at [187, 432] on span "Je sais que nous nous avons l'un l'autre" at bounding box center [221, 442] width 295 height 21
type input "**********"
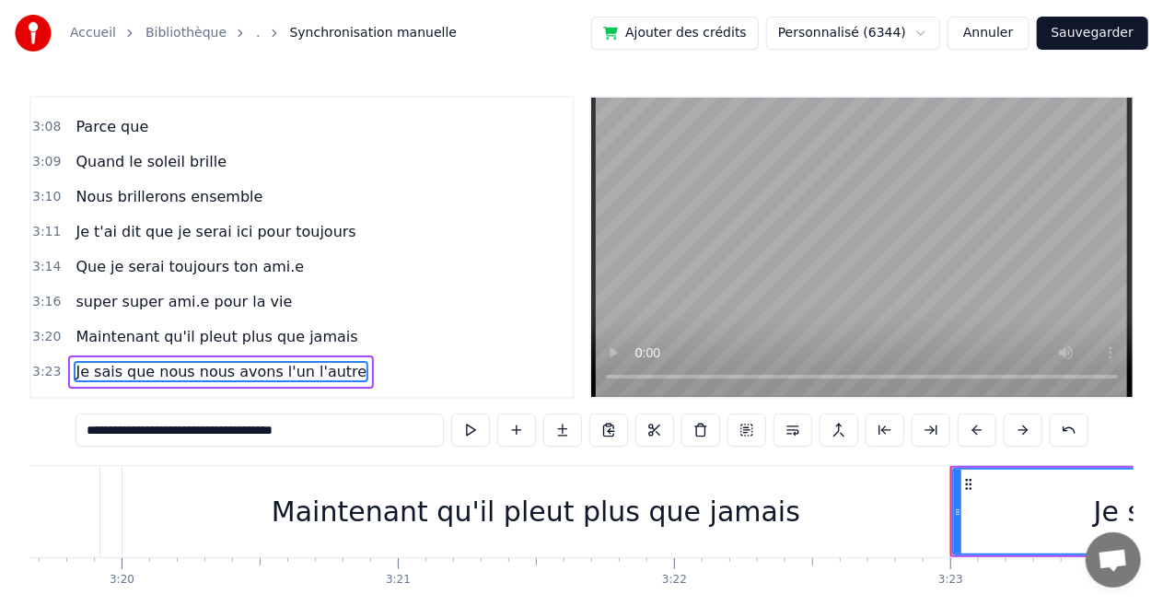
scroll to position [2549, 0]
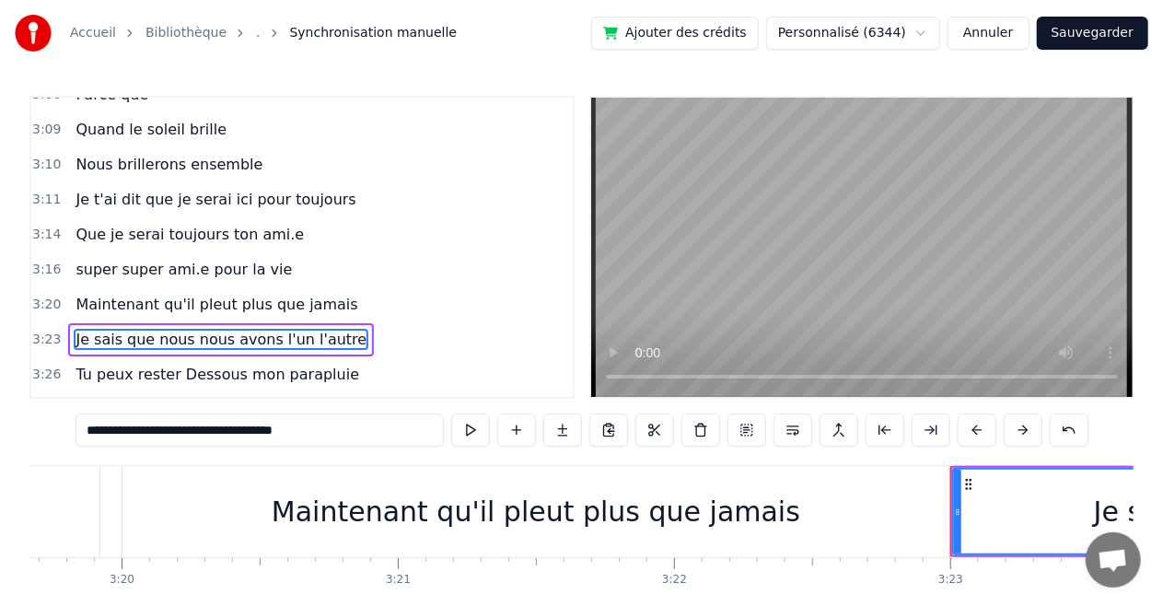
click at [828, 301] on video at bounding box center [861, 247] width 541 height 299
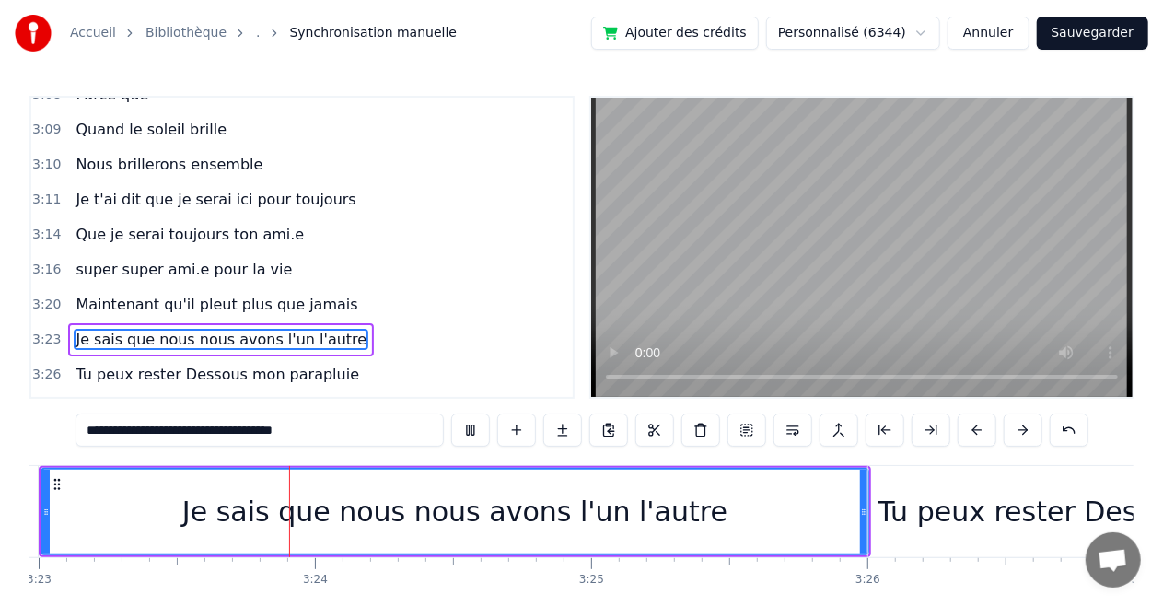
scroll to position [0, 56075]
